Goal: Task Accomplishment & Management: Complete application form

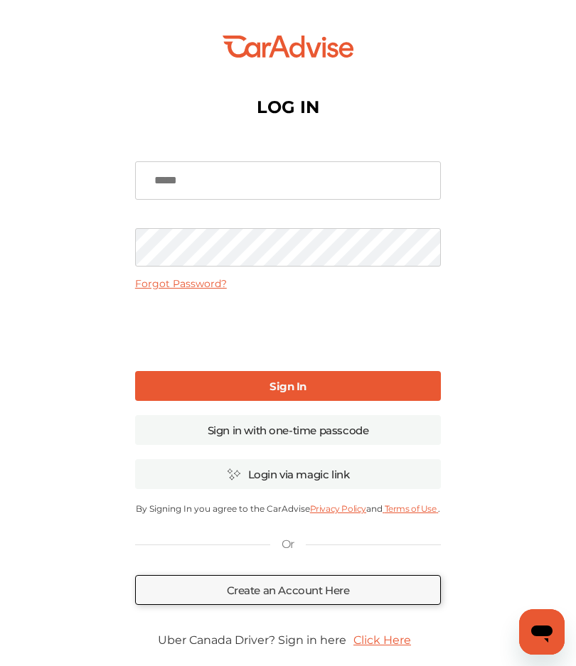
click at [159, 178] on input at bounding box center [288, 180] width 306 height 38
type input "**********"
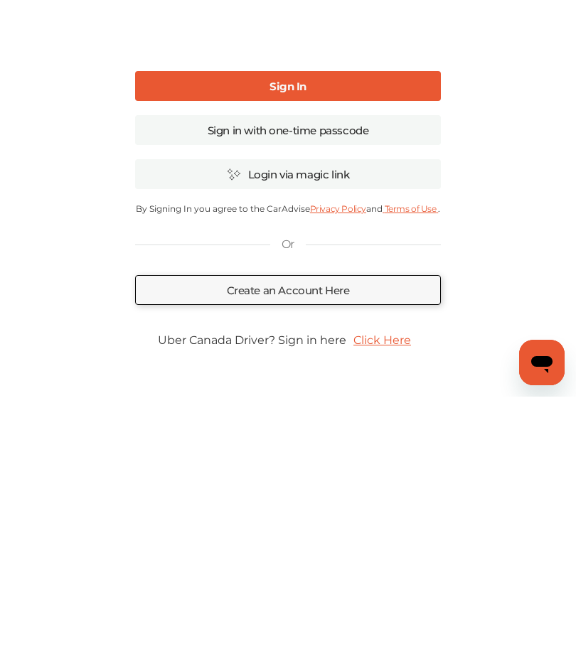
scroll to position [31, 0]
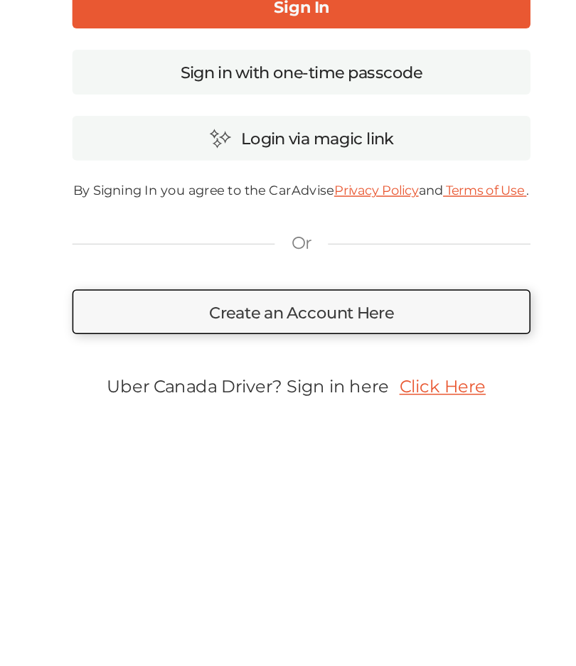
click at [182, 544] on link "Create an Account Here" at bounding box center [288, 559] width 306 height 30
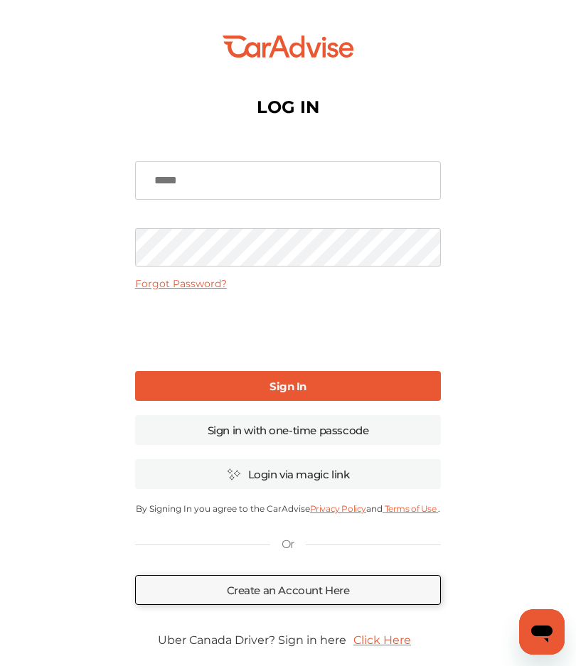
click at [171, 183] on input at bounding box center [288, 180] width 306 height 38
click at [160, 178] on input at bounding box center [288, 180] width 306 height 38
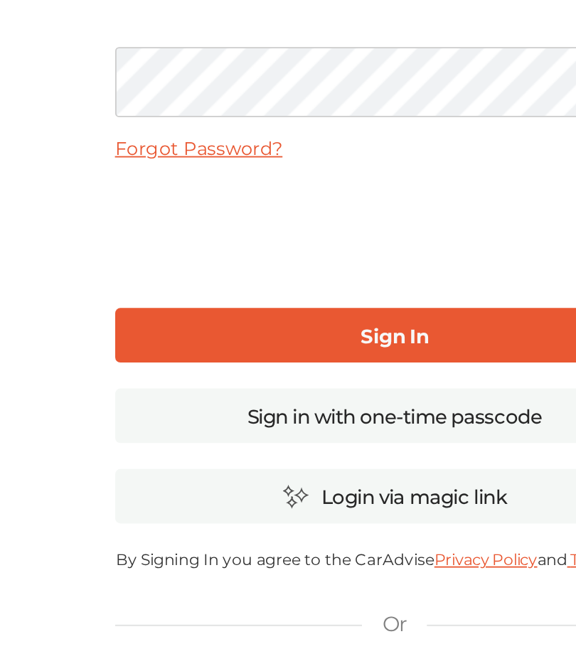
type input "**********"
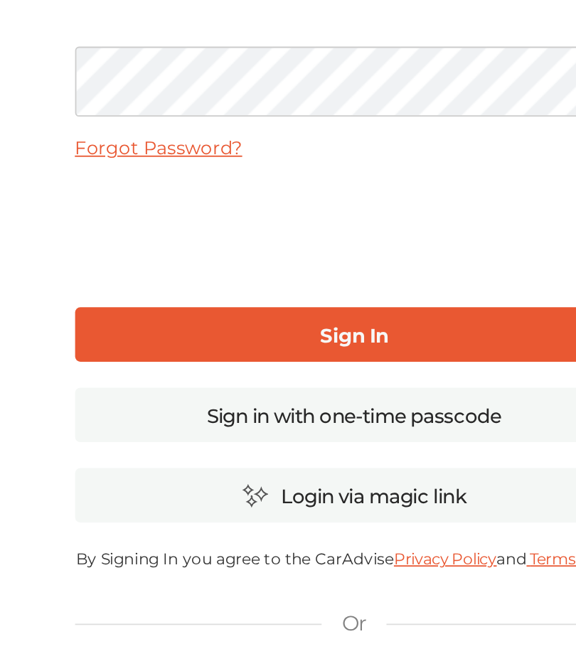
click at [269, 380] on b "Sign In" at bounding box center [287, 387] width 37 height 14
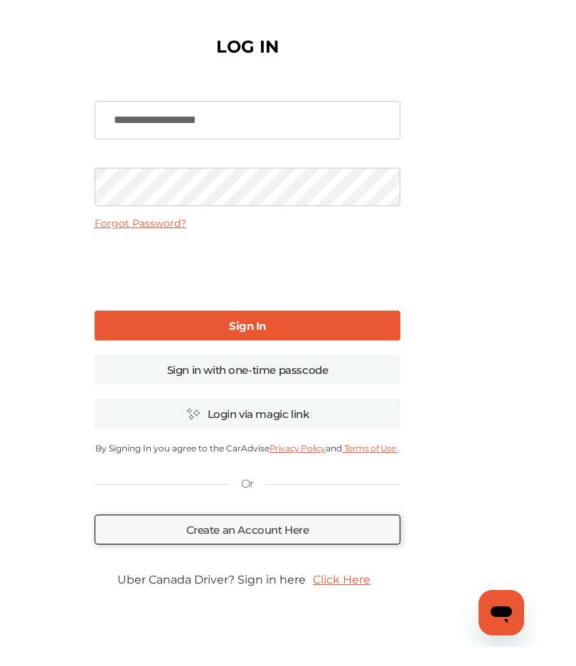
scroll to position [60, 0]
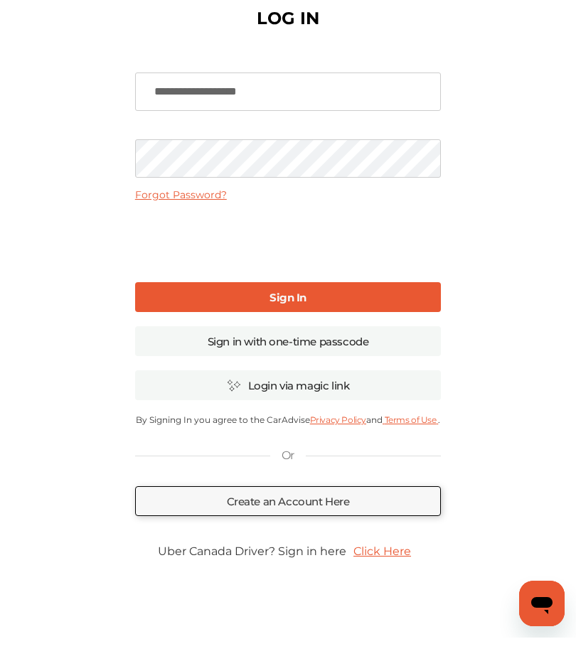
click at [274, 399] on link "Login via magic link" at bounding box center [288, 414] width 306 height 30
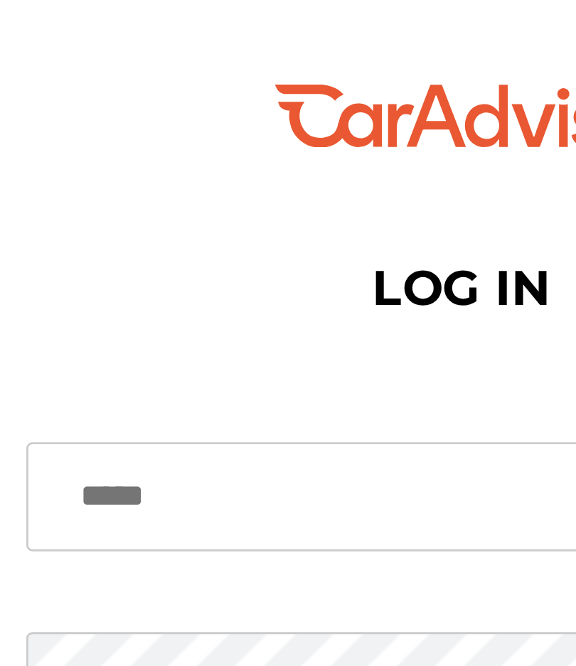
scroll to position [84, 0]
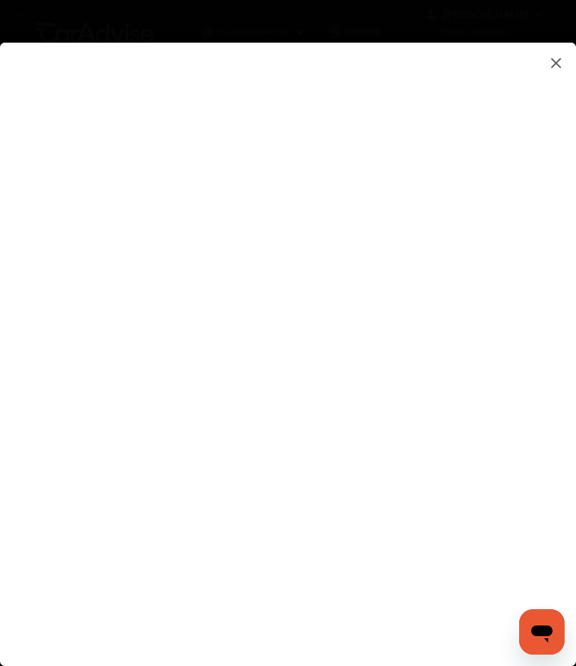
type input "******"
click at [58, 342] on flutter-view at bounding box center [288, 373] width 576 height 660
click at [97, 347] on flutter-view at bounding box center [288, 373] width 576 height 660
click at [177, 350] on flutter-view at bounding box center [288, 373] width 576 height 660
click at [185, 316] on flutter-view at bounding box center [288, 373] width 576 height 660
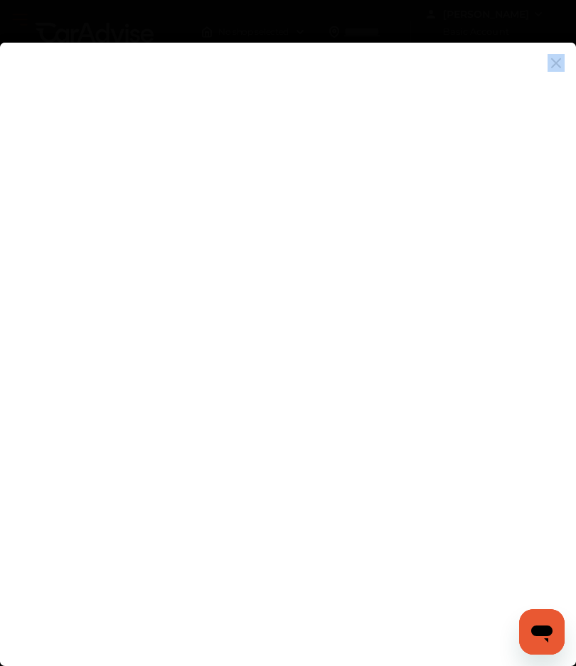
click at [63, 320] on flutter-view at bounding box center [288, 373] width 576 height 660
click at [65, 364] on flutter-view at bounding box center [288, 373] width 576 height 660
click at [71, 362] on flutter-view at bounding box center [288, 373] width 576 height 660
click at [45, 366] on flutter-view at bounding box center [288, 373] width 576 height 660
click at [64, 367] on flutter-view at bounding box center [288, 373] width 576 height 660
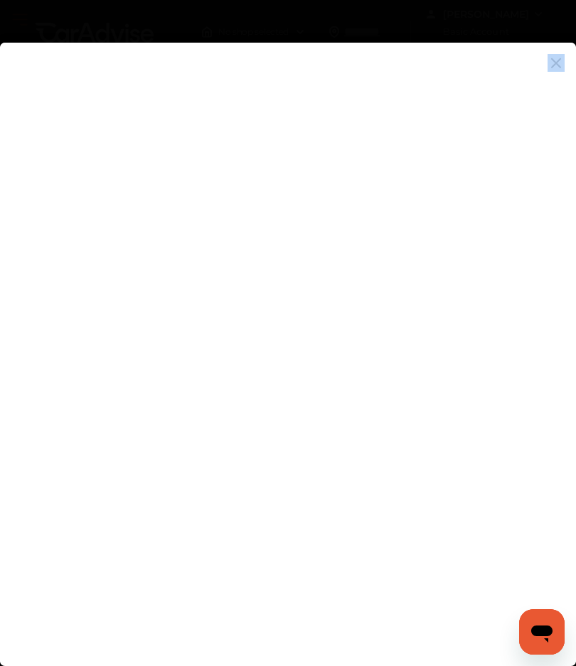
click at [64, 367] on flutter-view at bounding box center [288, 373] width 576 height 660
click at [60, 368] on flutter-view at bounding box center [288, 373] width 576 height 660
click at [60, 367] on flutter-view at bounding box center [288, 373] width 576 height 660
click at [44, 366] on flutter-view at bounding box center [288, 373] width 576 height 660
click at [43, 365] on flutter-view at bounding box center [288, 373] width 576 height 660
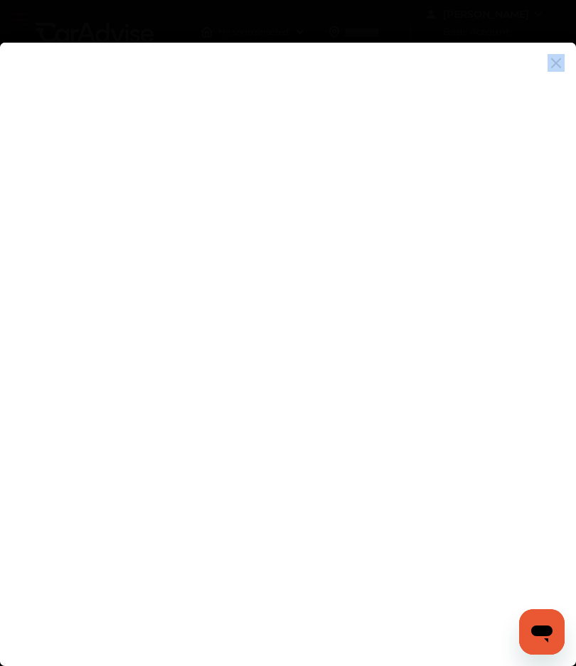
click at [25, 361] on flutter-view at bounding box center [288, 373] width 576 height 660
click at [26, 364] on flutter-view at bounding box center [288, 373] width 576 height 660
click at [26, 363] on flutter-view at bounding box center [288, 373] width 576 height 660
click at [26, 357] on flutter-view at bounding box center [288, 373] width 576 height 660
click at [26, 356] on flutter-view at bounding box center [288, 373] width 576 height 660
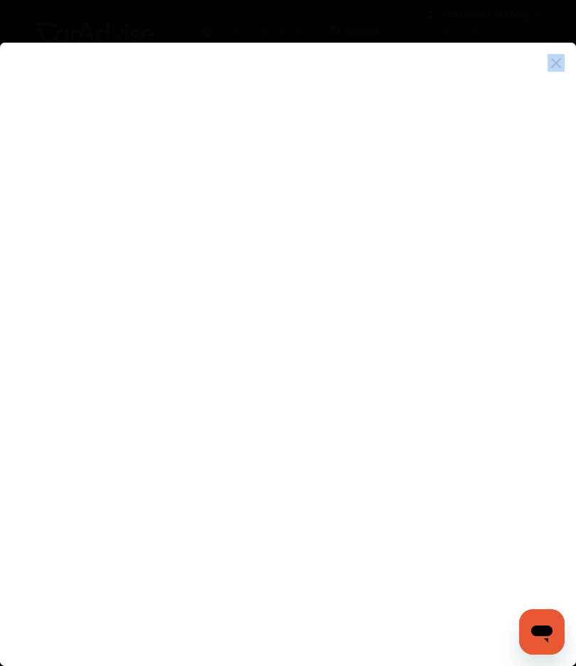
click at [33, 364] on flutter-view at bounding box center [288, 373] width 576 height 660
click at [32, 364] on flutter-view at bounding box center [288, 373] width 576 height 660
click at [34, 370] on flutter-view at bounding box center [288, 373] width 576 height 660
click at [33, 370] on flutter-view at bounding box center [288, 373] width 576 height 660
click at [271, 293] on flutter-view at bounding box center [288, 373] width 576 height 660
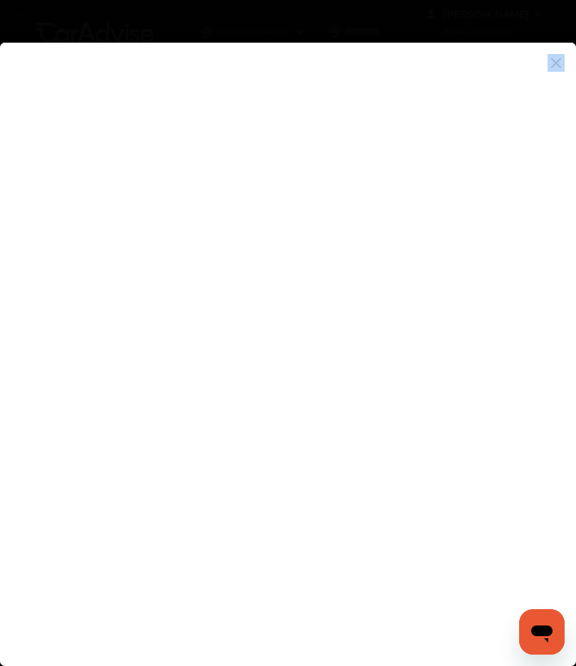
click at [357, 326] on flutter-view at bounding box center [288, 373] width 576 height 660
click at [283, 296] on flutter-view at bounding box center [288, 373] width 576 height 660
click at [30, 363] on flutter-view at bounding box center [288, 373] width 576 height 660
click at [21, 357] on flutter-view at bounding box center [288, 373] width 576 height 660
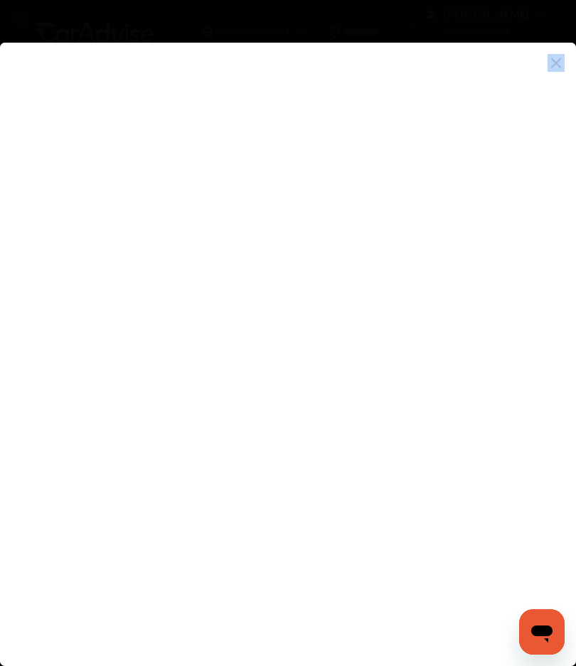
click at [21, 357] on flutter-view at bounding box center [288, 373] width 576 height 660
click at [66, 452] on flutter-view at bounding box center [288, 373] width 576 height 660
type textarea "***"
type textarea "**********"
click at [75, 326] on flutter-view "**********" at bounding box center [288, 373] width 576 height 660
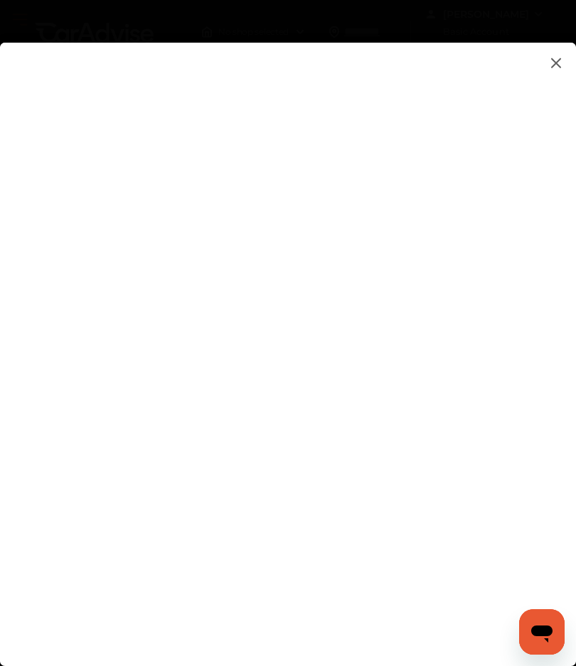
click at [36, 328] on flutter-view at bounding box center [288, 373] width 576 height 660
click at [26, 328] on flutter-view at bounding box center [288, 373] width 576 height 660
click at [29, 333] on flutter-view at bounding box center [288, 373] width 576 height 660
click at [28, 333] on flutter-view at bounding box center [288, 373] width 576 height 660
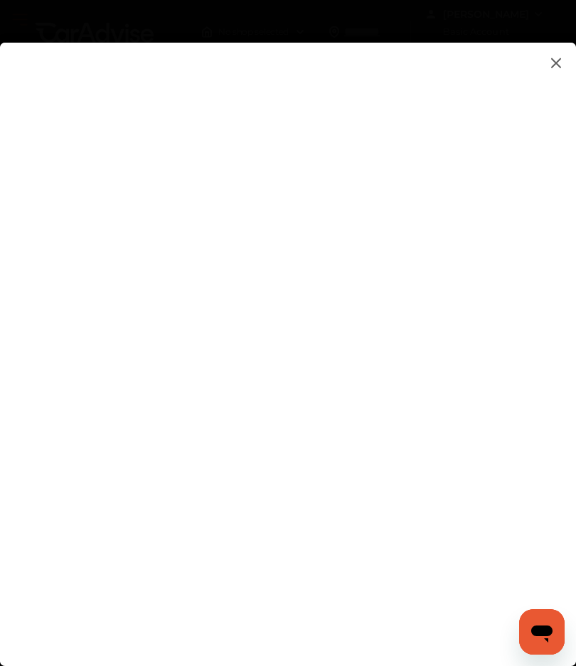
click at [45, 335] on flutter-view at bounding box center [288, 373] width 576 height 660
click at [44, 335] on flutter-view at bounding box center [288, 373] width 576 height 660
click at [95, 527] on flutter-view at bounding box center [288, 373] width 576 height 660
type input "***"
click at [110, 284] on flutter-view "***" at bounding box center [288, 373] width 576 height 660
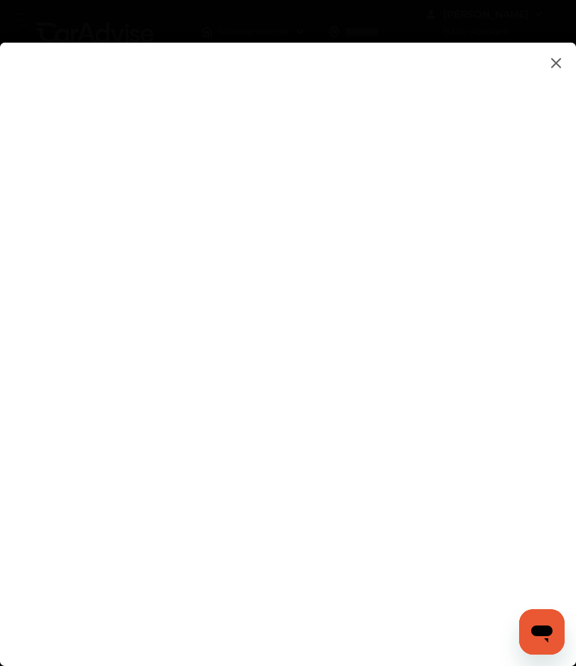
type input "**********"
click at [112, 504] on flutter-view at bounding box center [288, 373] width 576 height 660
type input "*****"
type input "*********"
click at [149, 457] on flutter-view at bounding box center [288, 373] width 576 height 660
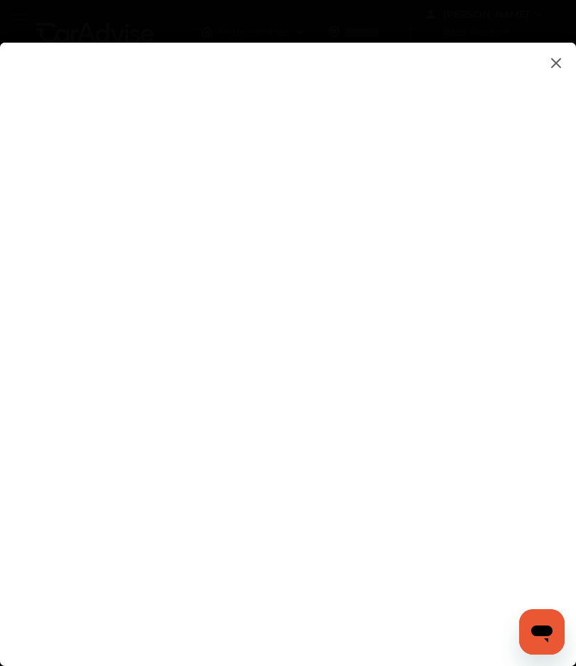
click at [180, 461] on flutter-view at bounding box center [288, 373] width 576 height 660
click at [214, 470] on flutter-view at bounding box center [288, 373] width 576 height 660
click at [512, 485] on flutter-view at bounding box center [288, 373] width 576 height 660
click at [106, 192] on flutter-view at bounding box center [288, 373] width 576 height 660
click at [14, 635] on flutter-view at bounding box center [288, 373] width 576 height 660
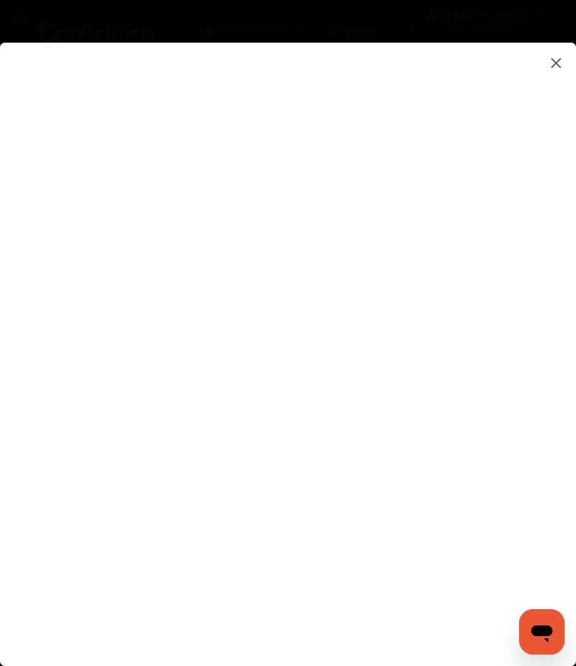
click at [179, 637] on flutter-view at bounding box center [288, 373] width 576 height 660
